Goal: Transaction & Acquisition: Purchase product/service

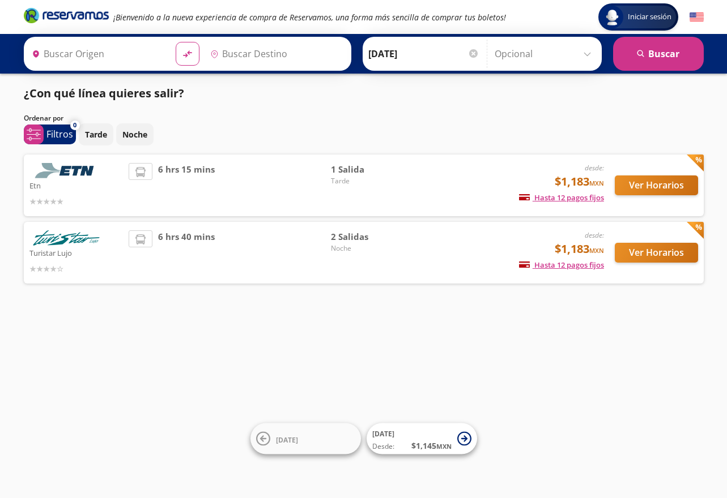
type input "[GEOGRAPHIC_DATA], [GEOGRAPHIC_DATA]"
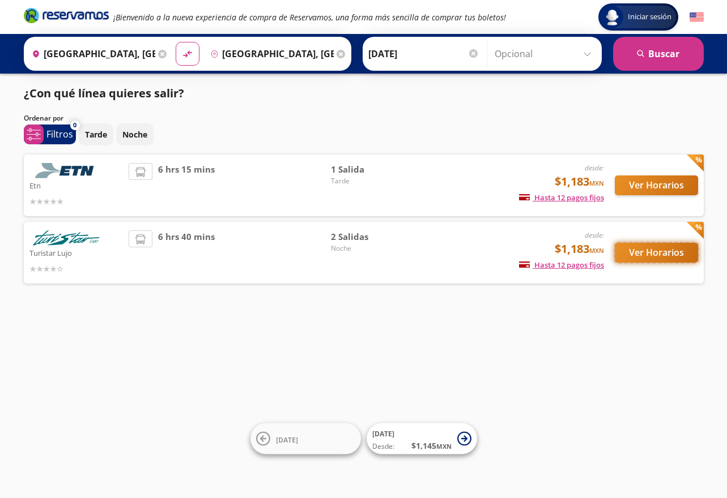
click at [659, 247] on button "Ver Horarios" at bounding box center [656, 253] width 83 height 20
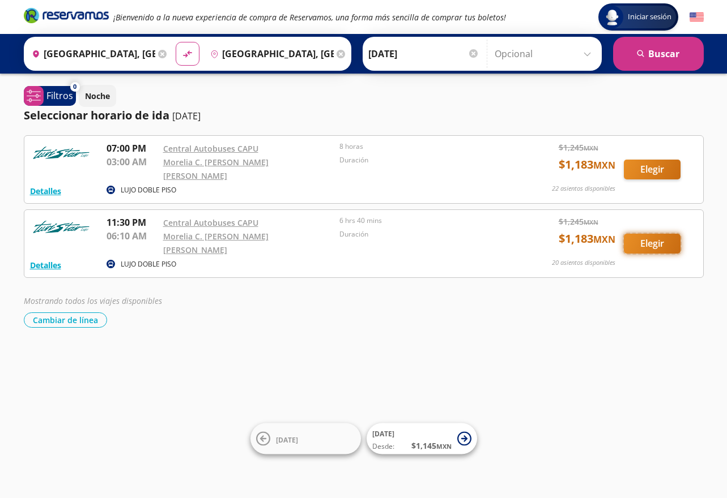
click at [652, 234] on button "Elegir" at bounding box center [652, 244] width 57 height 20
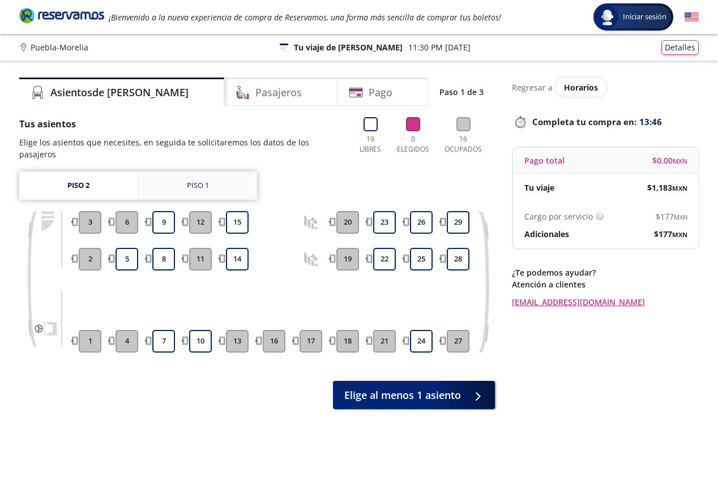
click at [179, 172] on link "Piso 1" at bounding box center [197, 186] width 119 height 28
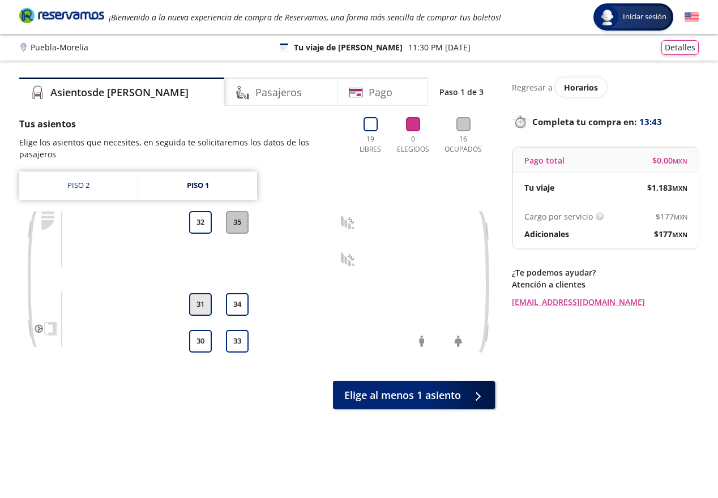
click at [203, 293] on button "31" at bounding box center [200, 304] width 23 height 23
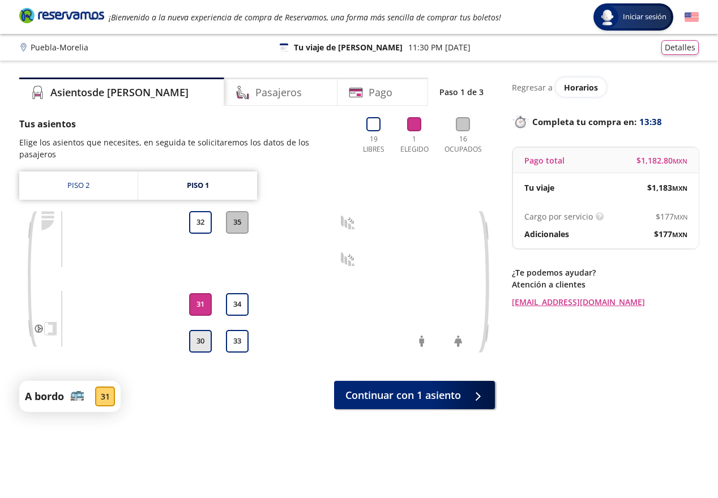
click at [208, 330] on button "30" at bounding box center [200, 341] width 23 height 23
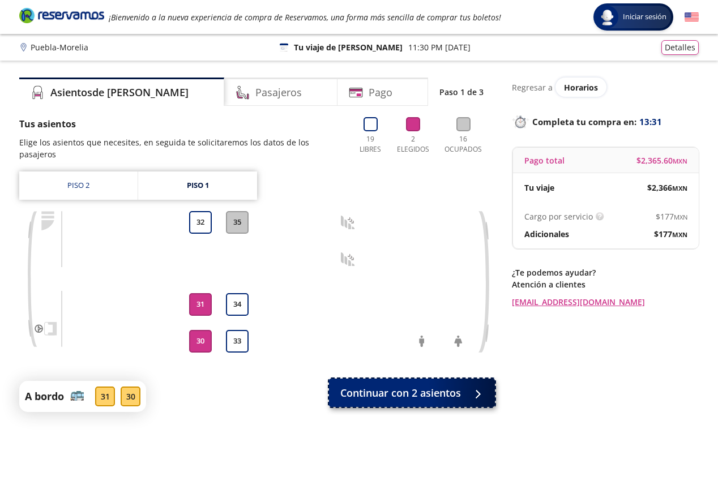
click at [395, 386] on span "Continuar con 2 asientos" at bounding box center [400, 393] width 121 height 15
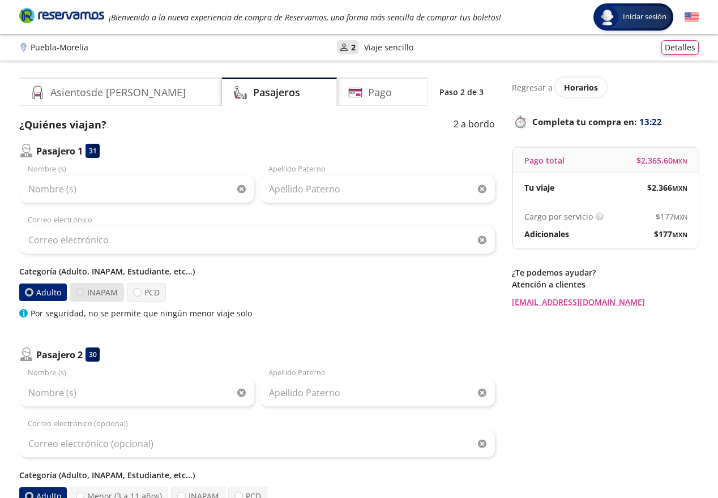
click at [79, 293] on div at bounding box center [80, 292] width 8 height 8
click at [79, 293] on input "INAPAM" at bounding box center [79, 292] width 7 height 7
radio input "true"
radio input "false"
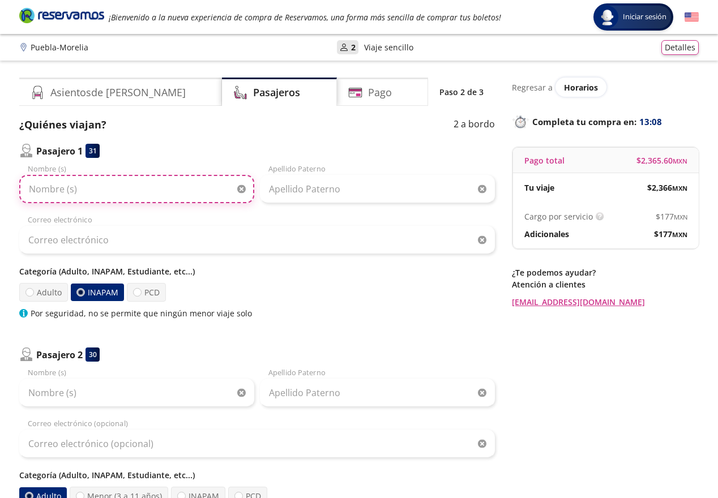
click at [61, 189] on input "Nombre (s)" at bounding box center [136, 189] width 235 height 28
type input "[PERSON_NAME] DE [PERSON_NAME]"
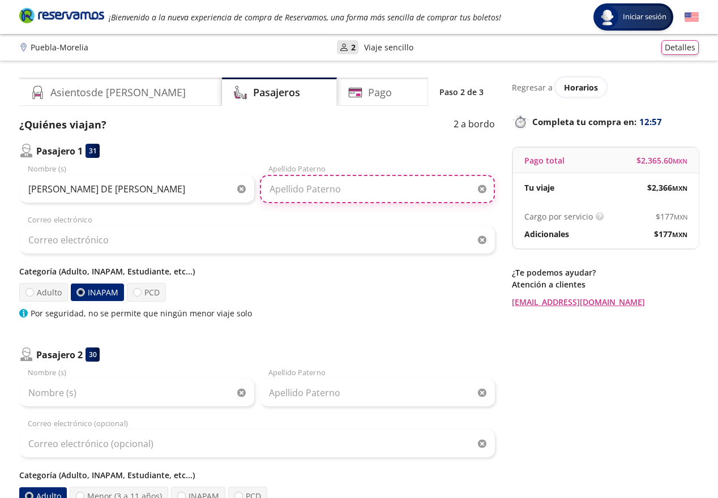
click at [334, 193] on input "Apellido Paterno" at bounding box center [377, 189] width 235 height 28
type input "[PERSON_NAME]"
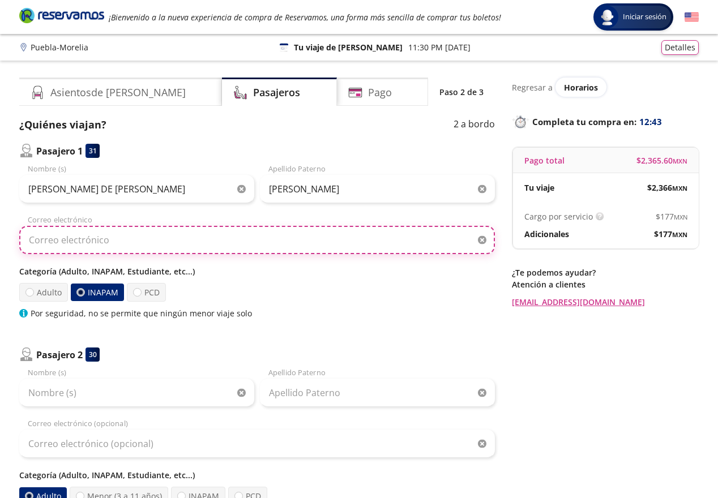
click at [137, 238] on input "Correo electrónico" at bounding box center [257, 240] width 476 height 28
type input "[EMAIL_ADDRESS][DOMAIN_NAME]"
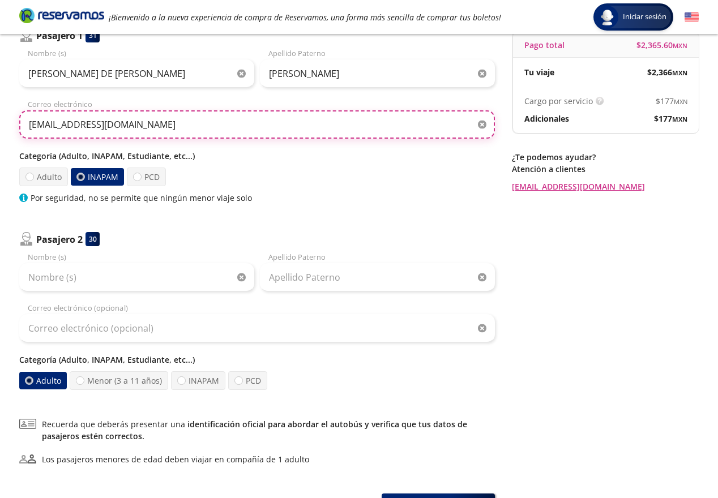
scroll to position [121, 0]
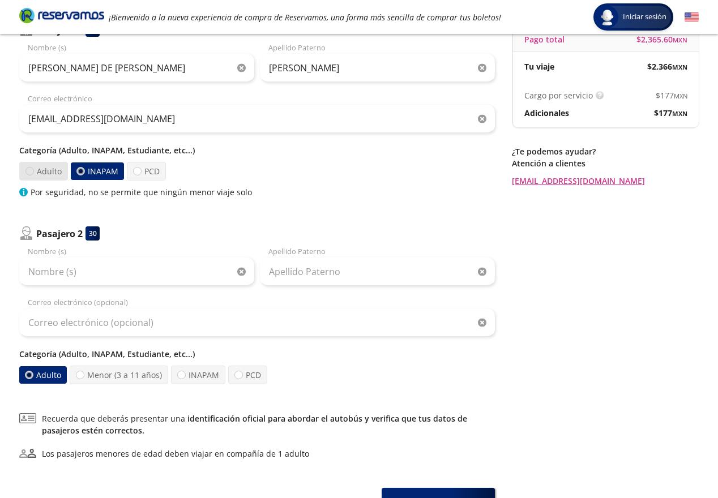
click at [28, 170] on div at bounding box center [29, 171] width 8 height 8
click at [28, 170] on input "Adulto" at bounding box center [29, 171] width 7 height 7
radio input "true"
radio input "false"
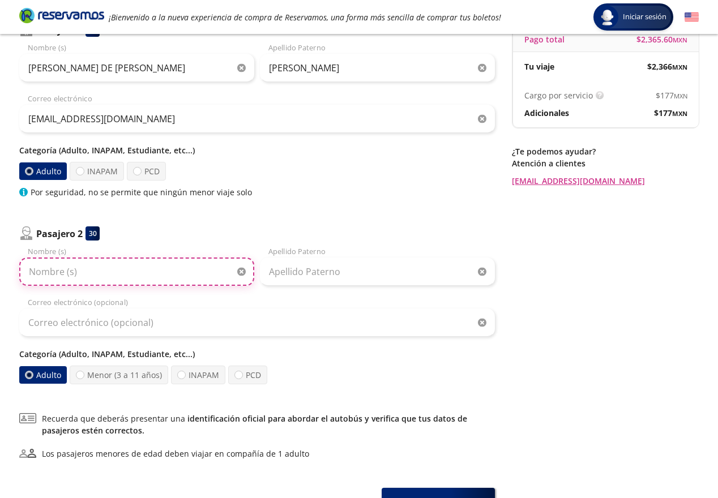
click at [76, 270] on input "Nombre (s)" at bounding box center [136, 272] width 235 height 28
type input "[PERSON_NAME]"
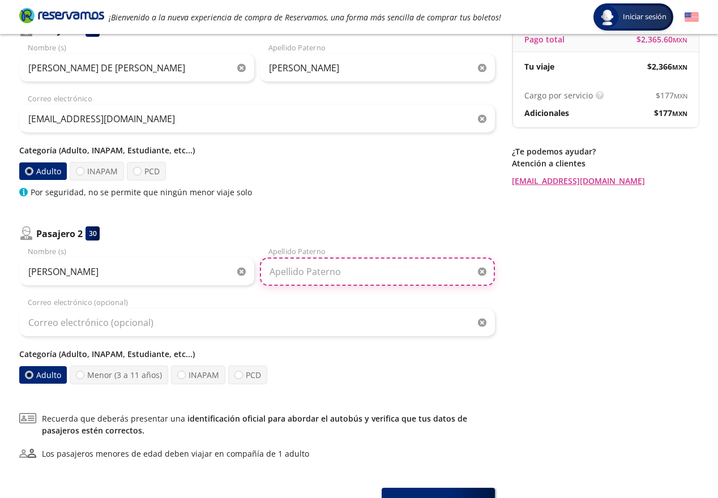
click at [335, 268] on input "Apellido Paterno" at bounding box center [377, 272] width 235 height 28
type input "[PERSON_NAME]"
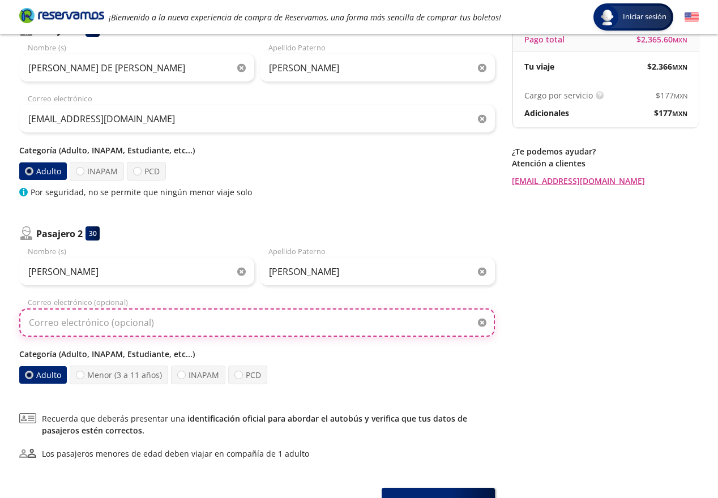
click at [104, 322] on input "Correo electrónico (opcional)" at bounding box center [257, 323] width 476 height 28
type input "[EMAIL_ADDRESS][DOMAIN_NAME]"
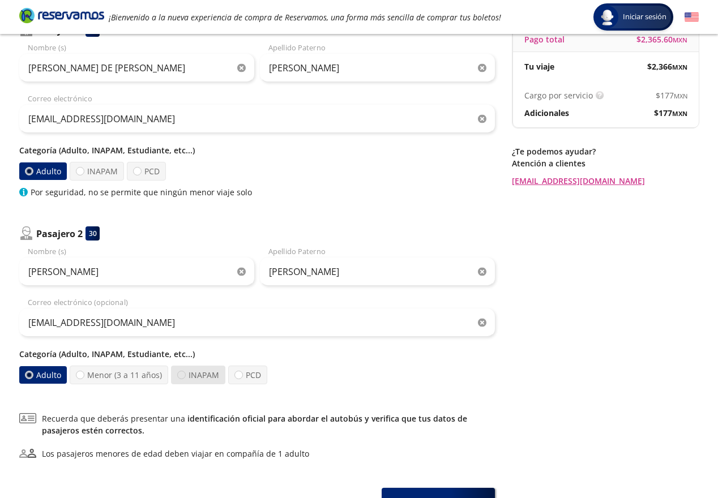
click at [179, 374] on div at bounding box center [181, 375] width 8 height 8
click at [179, 374] on input "INAPAM" at bounding box center [181, 375] width 7 height 7
radio input "true"
radio input "false"
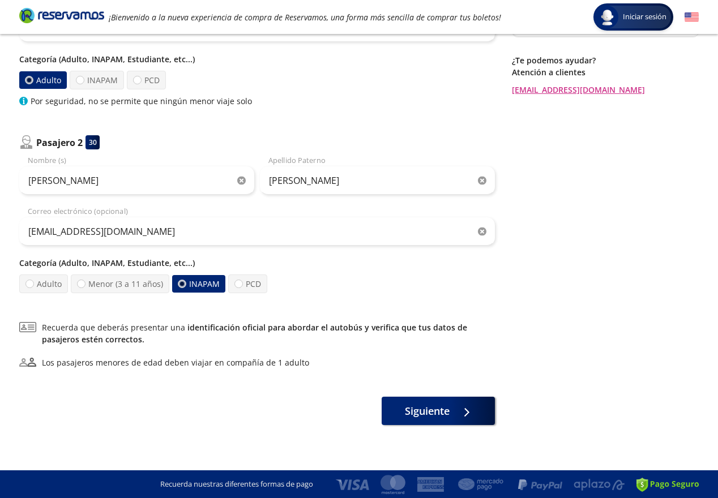
scroll to position [213, 0]
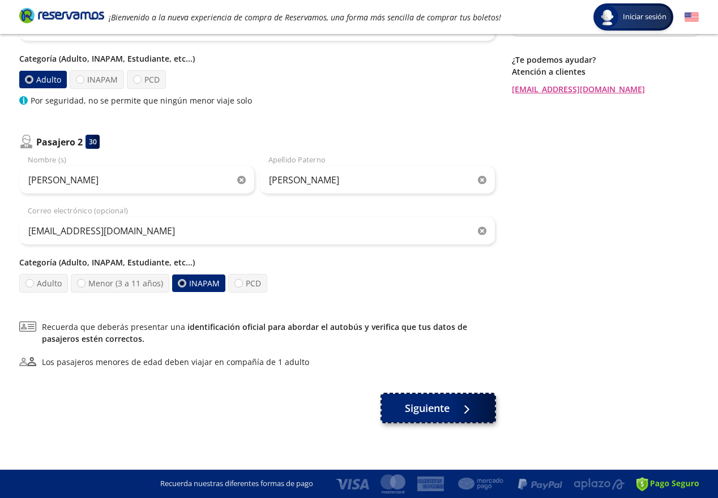
click at [446, 405] on span "Siguiente" at bounding box center [427, 408] width 45 height 15
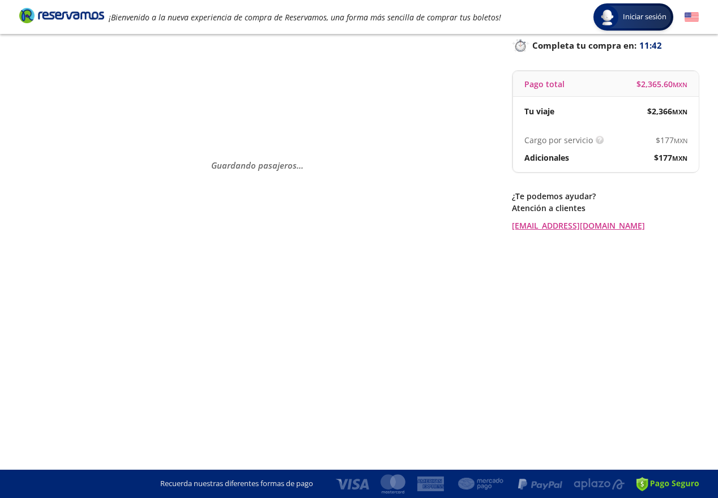
scroll to position [0, 0]
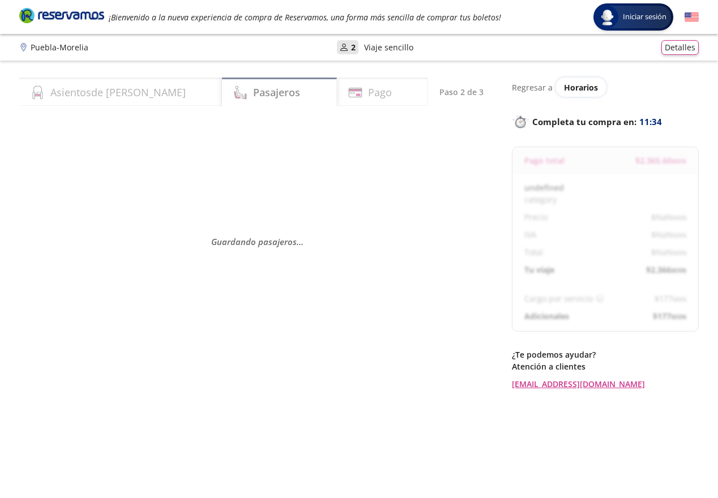
select select "MX"
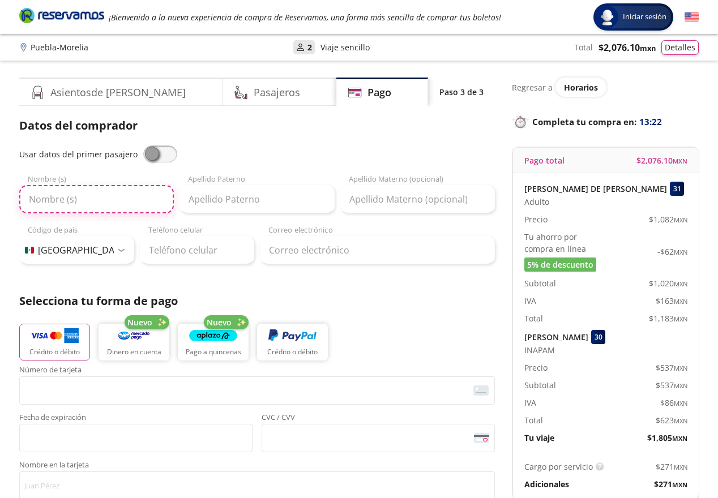
click at [92, 199] on input "Nombre (s)" at bounding box center [96, 199] width 155 height 28
type input "[PERSON_NAME]"
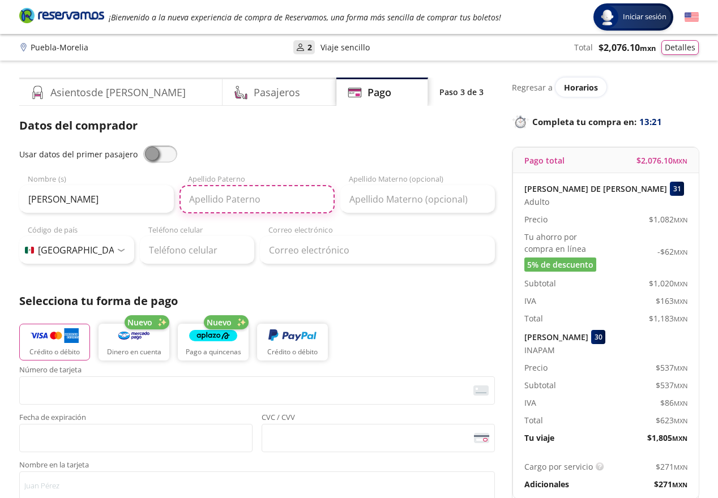
click at [227, 195] on input "Apellido Paterno" at bounding box center [257, 199] width 155 height 28
type input "[PERSON_NAME]"
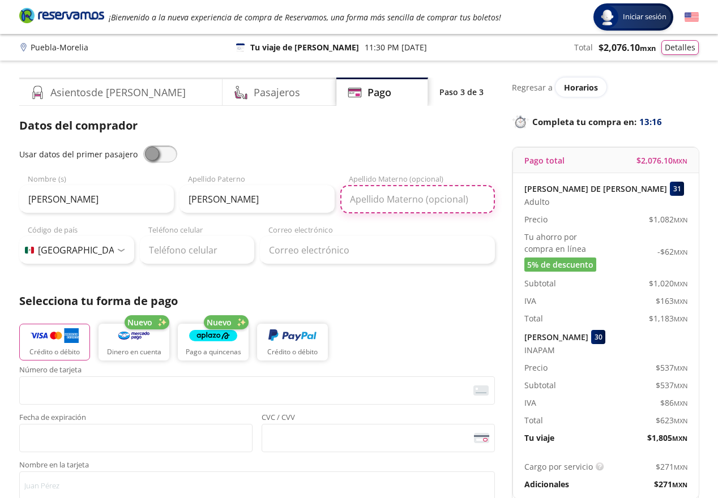
click at [383, 202] on input "Apellido Materno (opcional)" at bounding box center [417, 199] width 155 height 28
type input "[PERSON_NAME]"
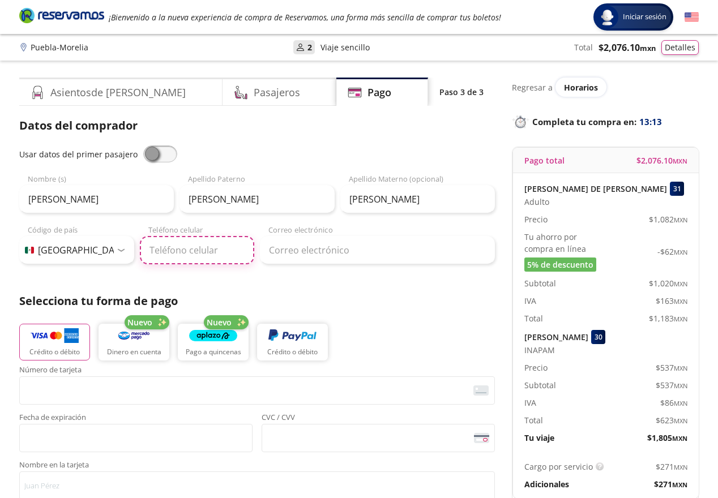
click at [204, 253] on input "Teléfono celular" at bounding box center [197, 250] width 115 height 28
type input "[PHONE_NUMBER]"
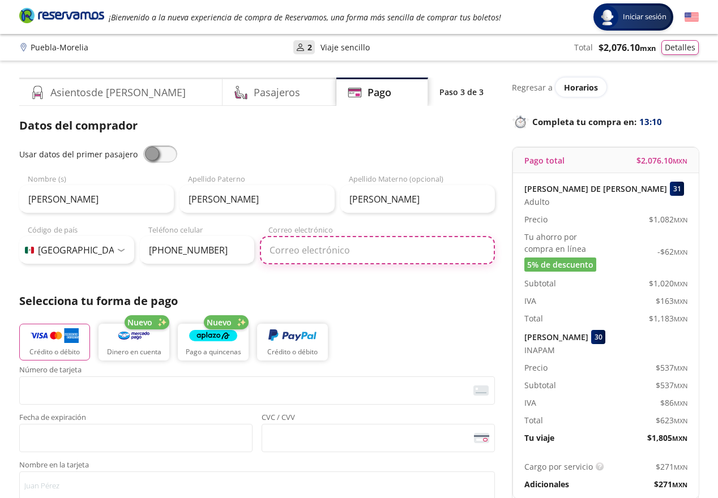
click at [308, 246] on input "Correo electrónico" at bounding box center [377, 250] width 235 height 28
type input "[EMAIL_ADDRESS][DOMAIN_NAME]"
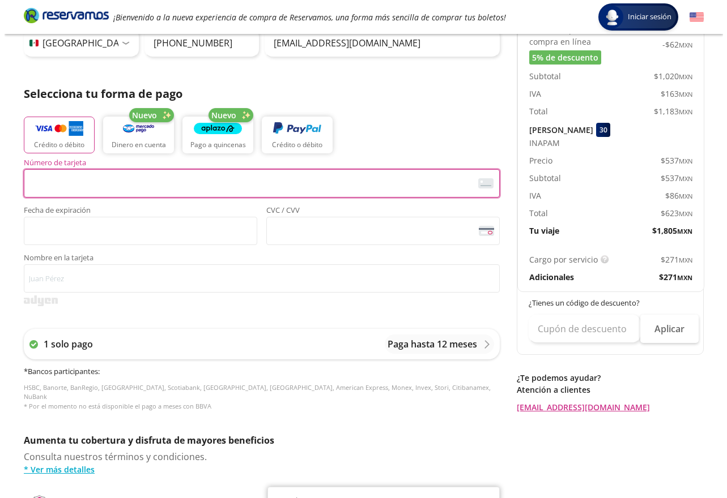
scroll to position [213, 0]
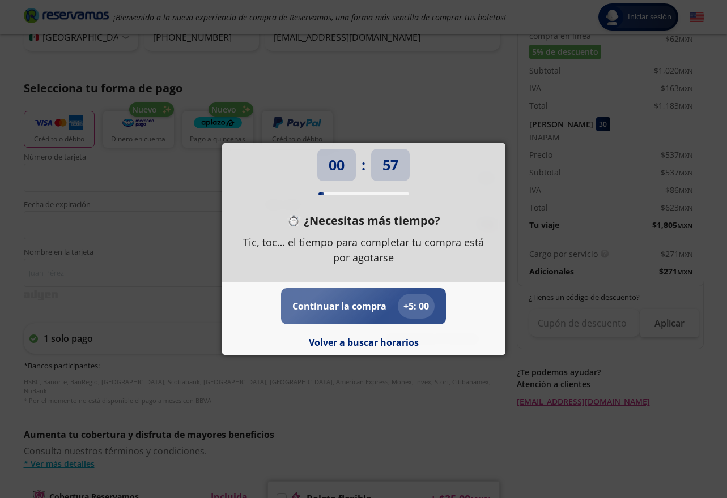
click at [353, 302] on p "Continuar la compra" at bounding box center [339, 307] width 94 height 14
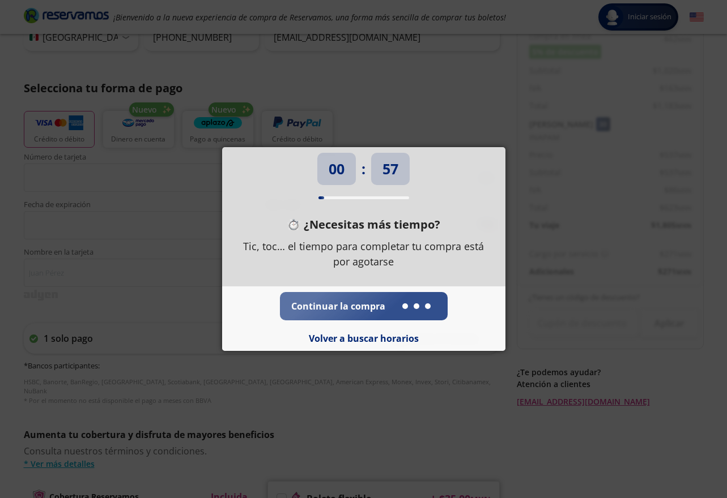
click at [82, 195] on div "00 : 57 ¿Necesitas más tiempo? Tic, toc… el tiempo para completar tu compra est…" at bounding box center [363, 249] width 727 height 498
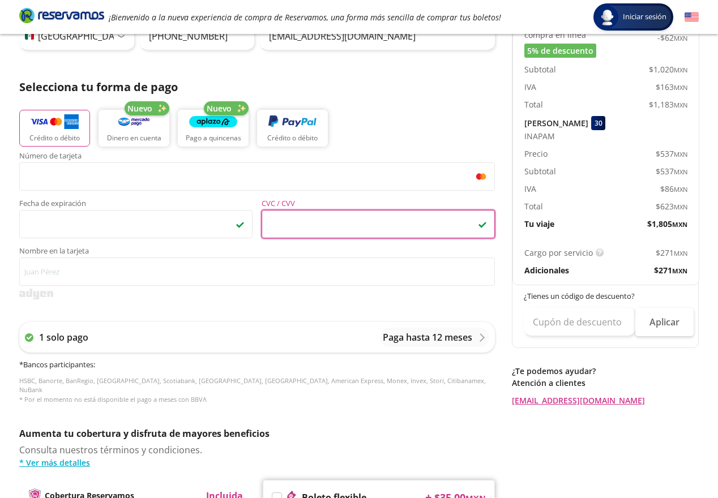
scroll to position [263, 0]
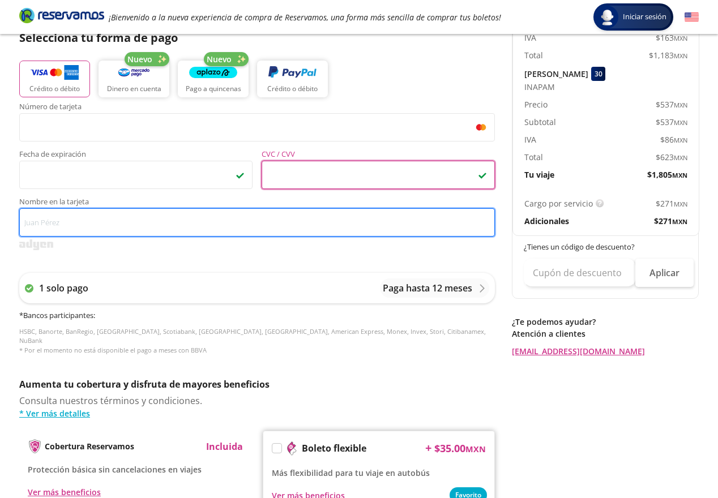
click at [72, 223] on input "Nombre en la tarjeta" at bounding box center [257, 222] width 476 height 28
type input "a"
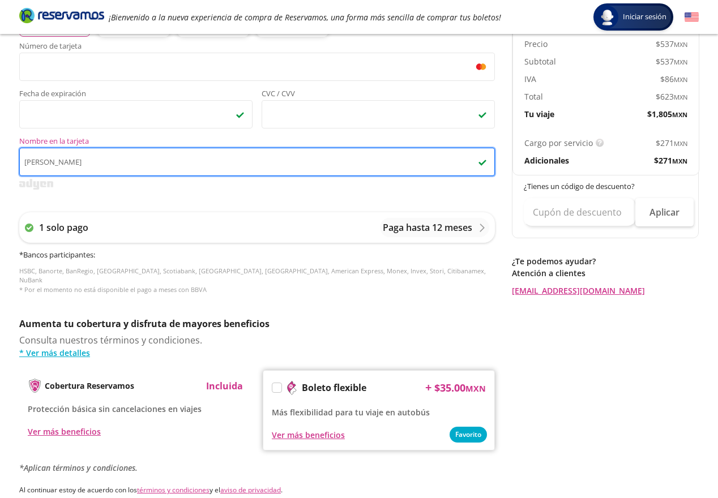
scroll to position [431, 0]
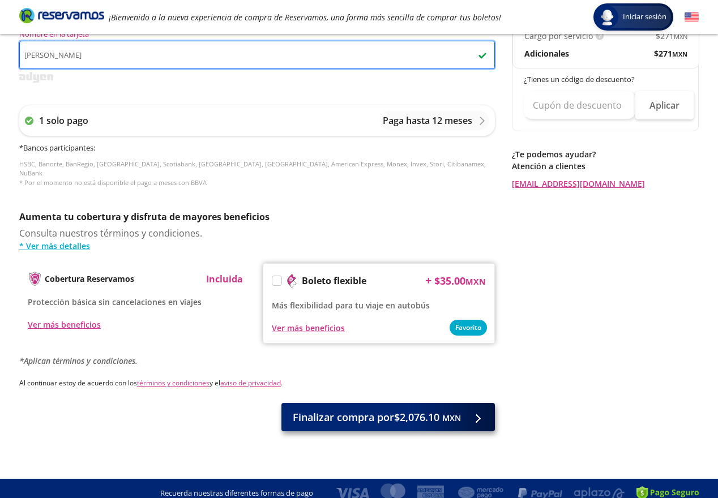
type input "[PERSON_NAME]"
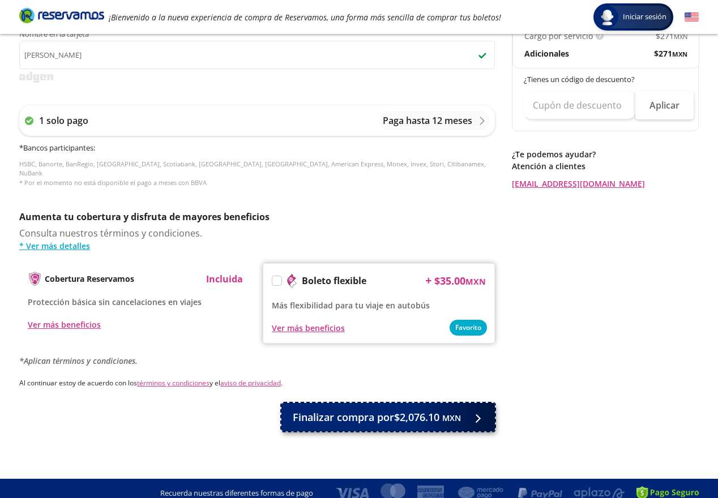
click at [369, 410] on span "Finalizar compra por $2,076.10 MXN" at bounding box center [377, 417] width 168 height 15
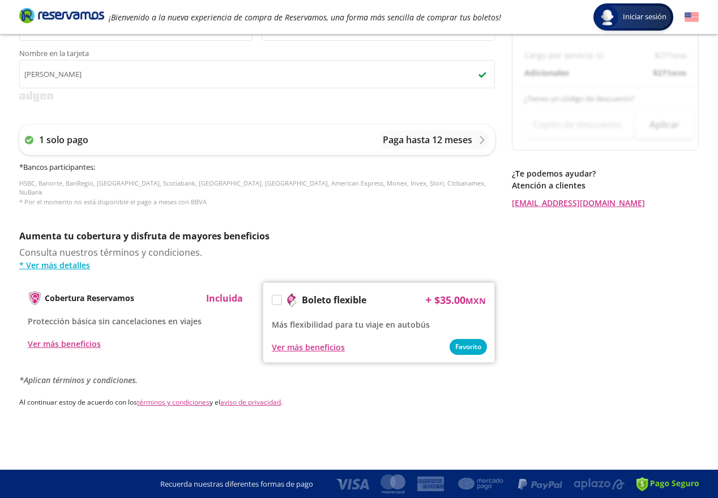
scroll to position [0, 0]
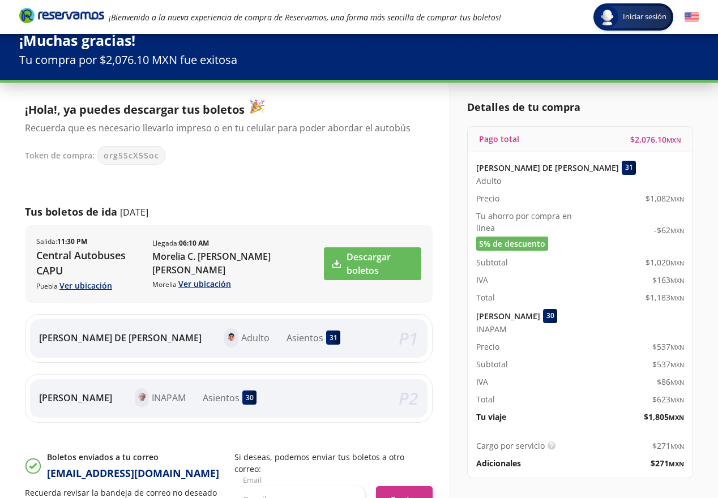
scroll to position [9, 0]
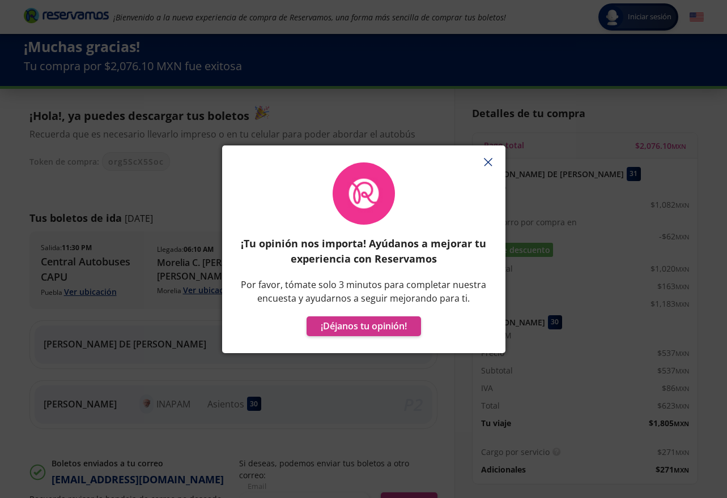
click at [490, 159] on icon "button" at bounding box center [488, 162] width 8 height 8
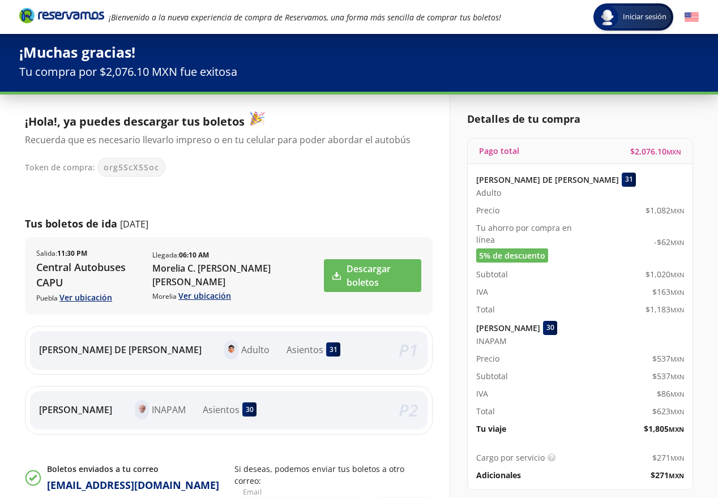
scroll to position [0, 0]
